Goal: Information Seeking & Learning: Learn about a topic

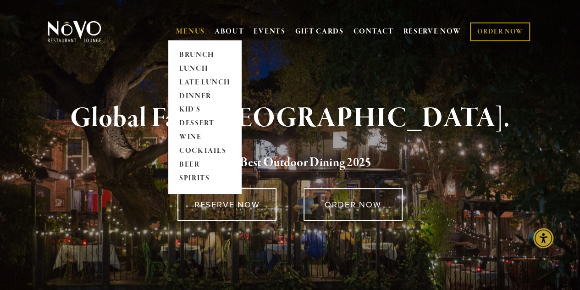
click at [184, 30] on link "MENUS" at bounding box center [190, 31] width 29 height 9
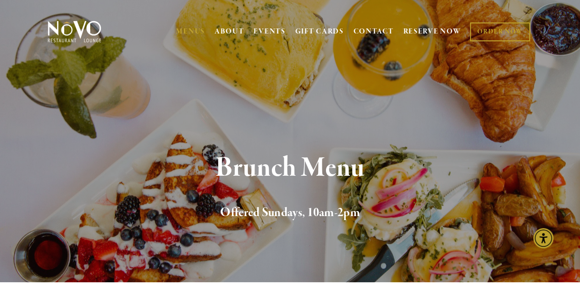
click at [486, 76] on section "Brunch Menu Offered Sundays, 10am-2pm" at bounding box center [290, 141] width 580 height 282
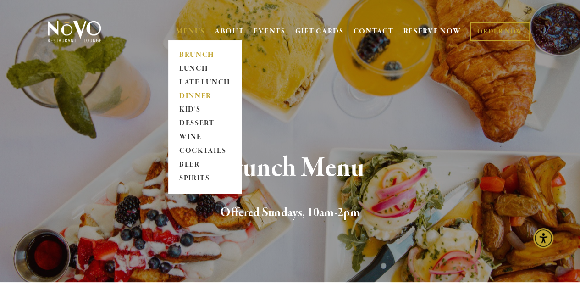
click at [202, 94] on link "DINNER" at bounding box center [204, 96] width 57 height 14
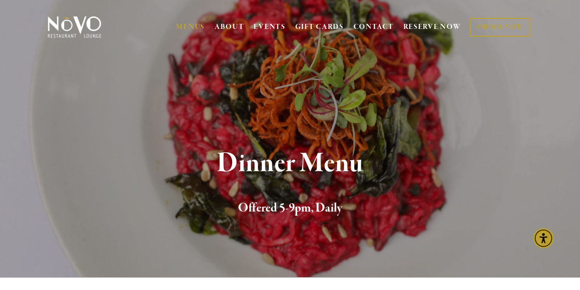
scroll to position [5, 0]
